Goal: Task Accomplishment & Management: Manage account settings

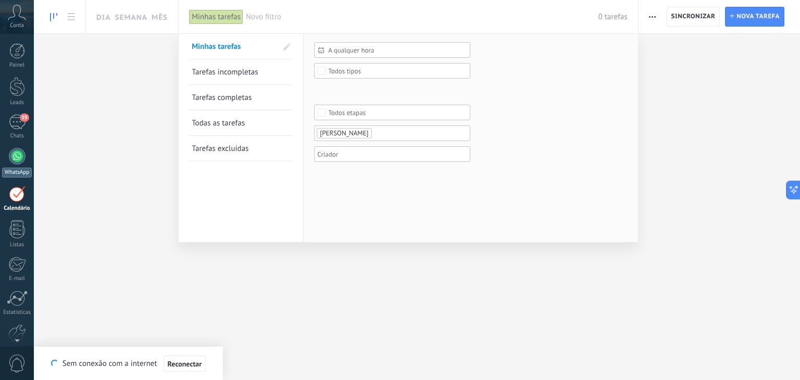
click at [14, 155] on div at bounding box center [17, 156] width 17 height 17
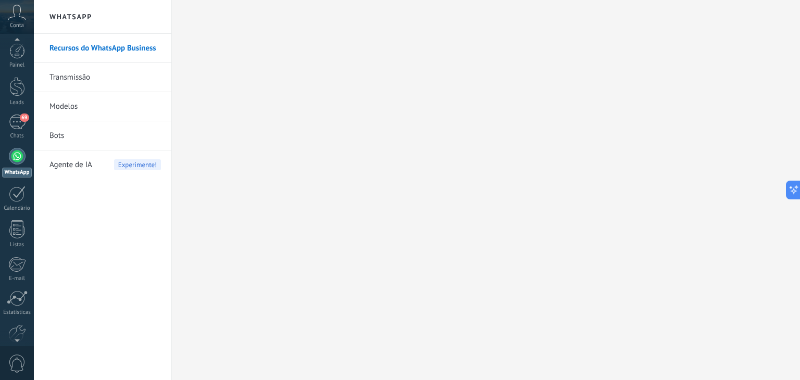
click at [15, 333] on div at bounding box center [17, 339] width 34 height 16
click at [18, 316] on div at bounding box center [17, 315] width 18 height 18
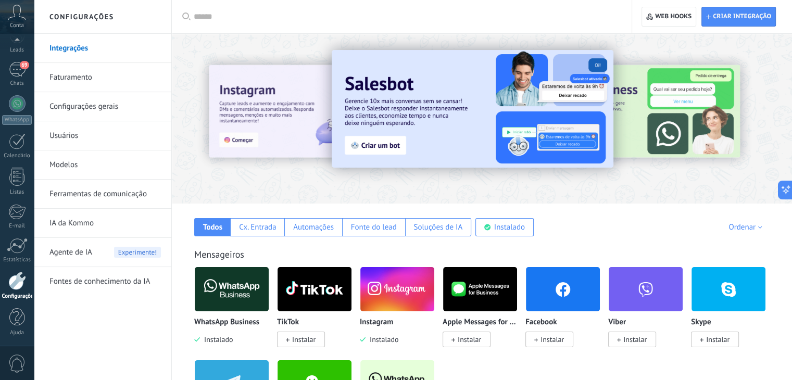
click at [72, 107] on link "Configurações gerais" at bounding box center [104, 106] width 111 height 29
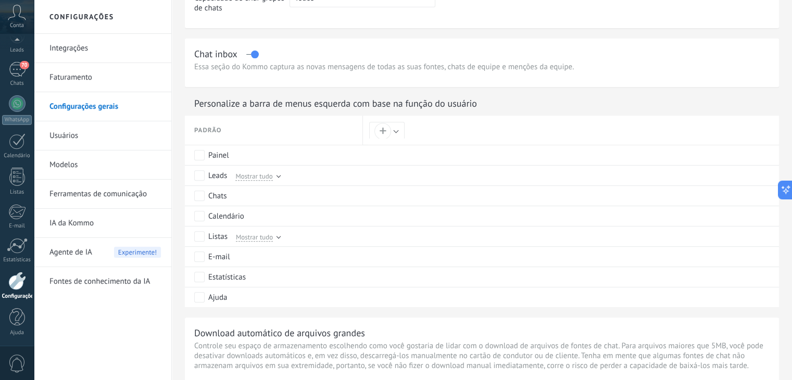
scroll to position [376, 0]
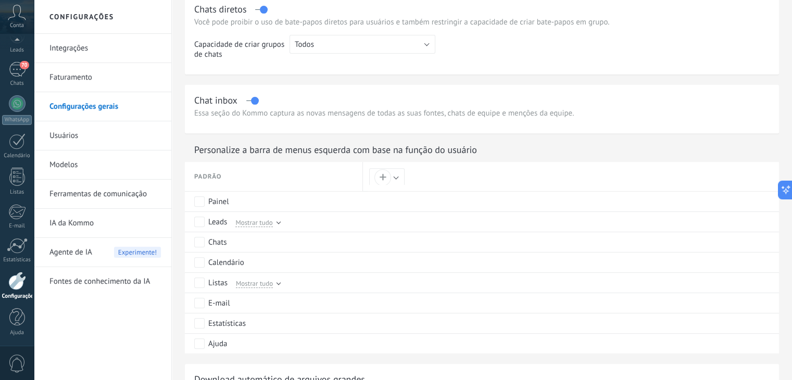
click at [73, 44] on link "Integrações" at bounding box center [104, 48] width 111 height 29
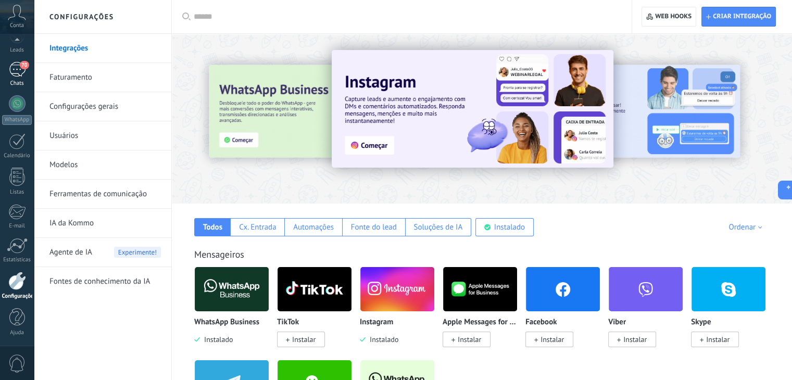
click at [15, 73] on div "70" at bounding box center [17, 69] width 17 height 15
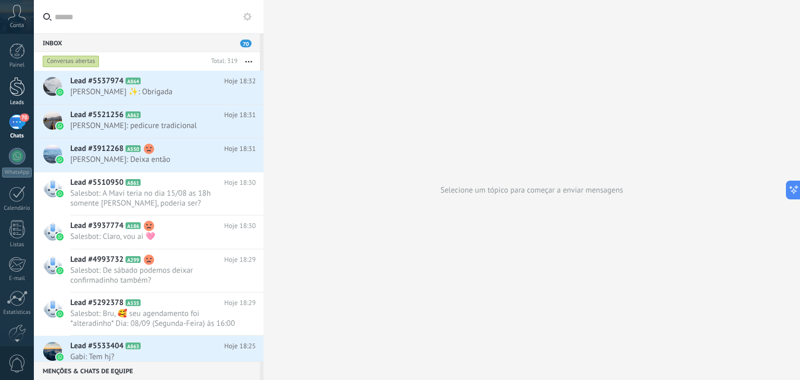
click at [16, 78] on div at bounding box center [17, 86] width 16 height 19
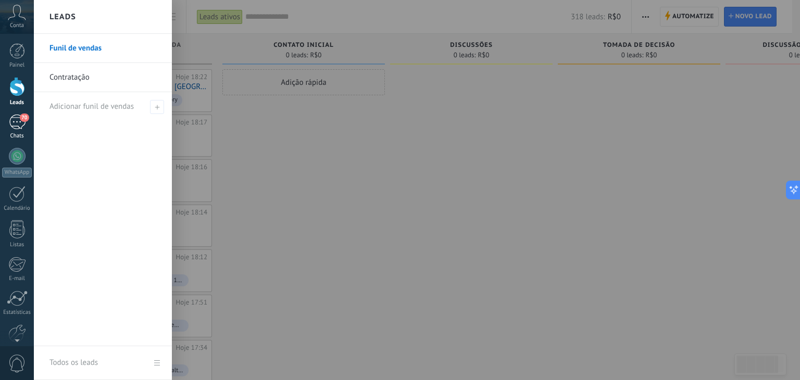
click at [22, 120] on span "70" at bounding box center [24, 118] width 9 height 8
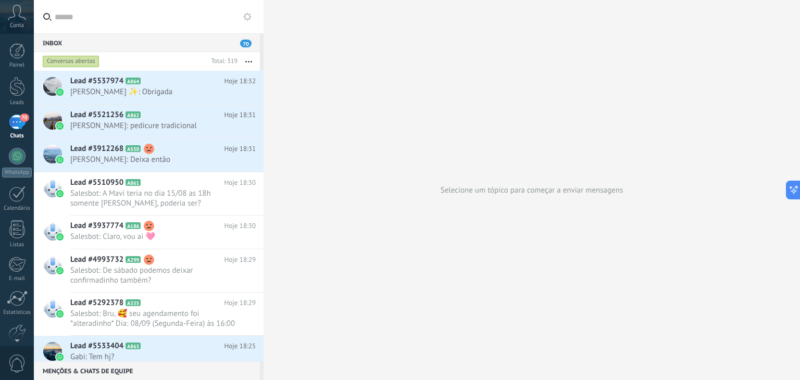
click at [9, 14] on icon at bounding box center [17, 13] width 18 height 16
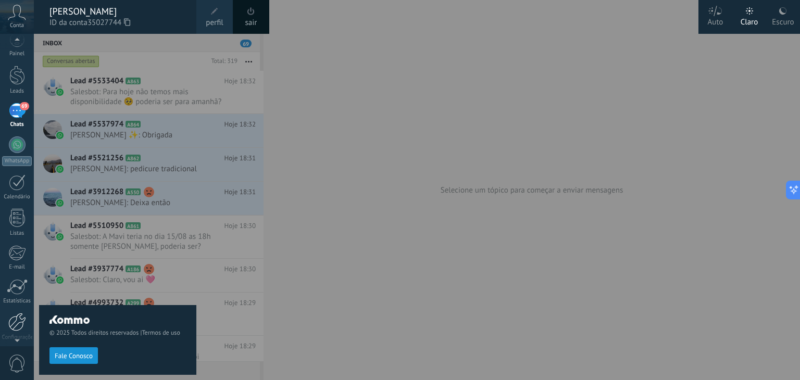
scroll to position [15, 0]
click at [15, 320] on div at bounding box center [17, 319] width 18 height 18
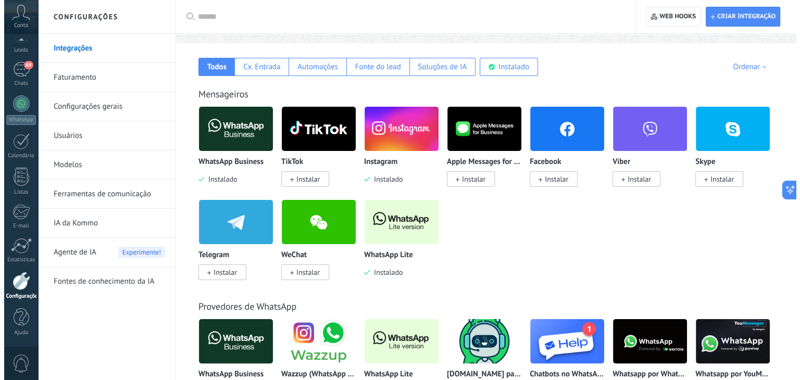
scroll to position [156, 0]
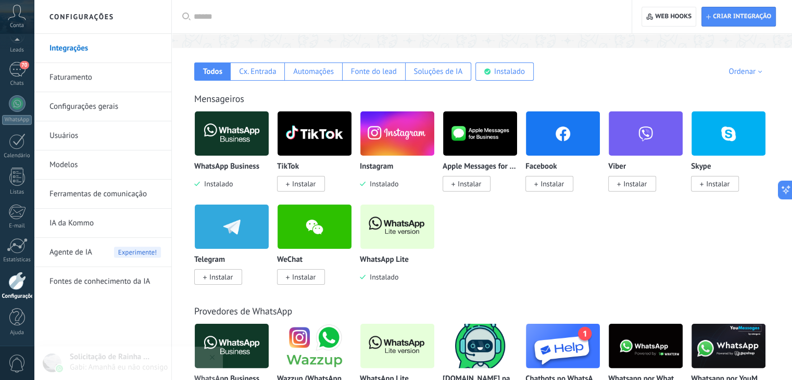
click at [237, 121] on img at bounding box center [232, 133] width 74 height 51
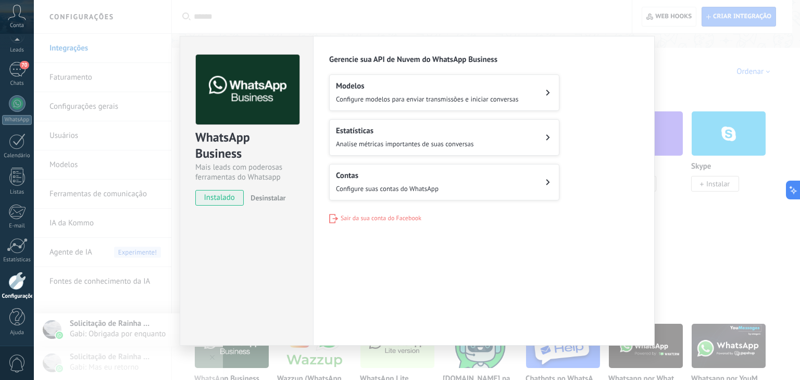
click at [507, 180] on button "Contas Configure suas contas do WhatsApp" at bounding box center [444, 182] width 230 height 36
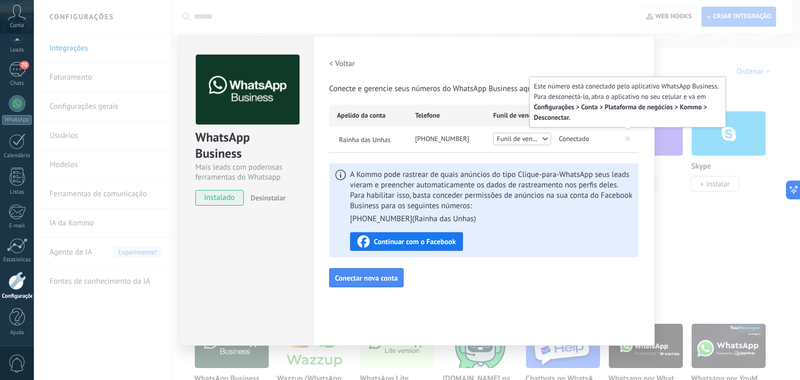
click at [627, 136] on icon at bounding box center [628, 138] width 6 height 6
